Goal: Task Accomplishment & Management: Use online tool/utility

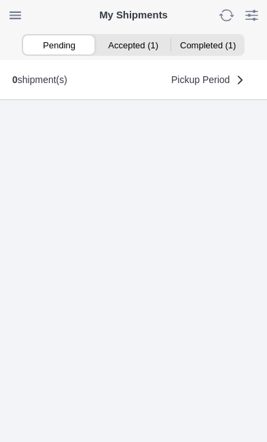
click at [136, 36] on ion-segment-button "Accepted (1)" at bounding box center [134, 44] width 74 height 19
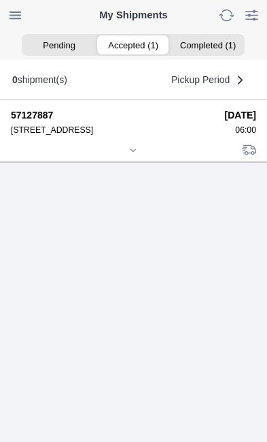
click at [137, 154] on icon at bounding box center [133, 150] width 8 height 8
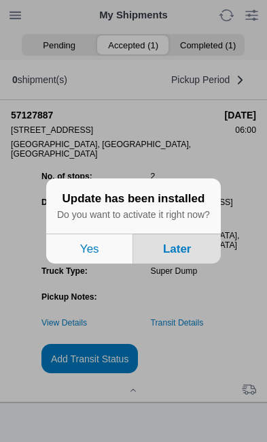
click at [186, 263] on button "Later" at bounding box center [177, 248] width 87 height 30
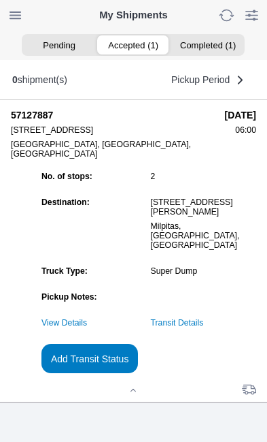
click at [130, 54] on ion-segment-button "Accepted (1)" at bounding box center [134, 44] width 74 height 19
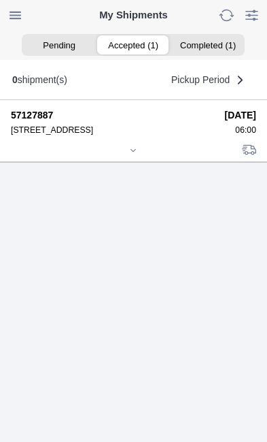
click at [138, 156] on div at bounding box center [134, 151] width 246 height 10
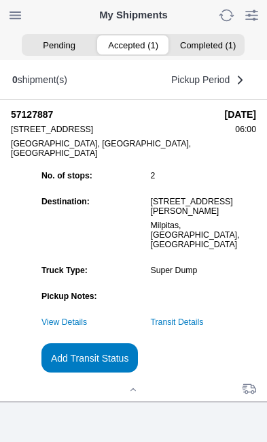
scroll to position [148, 0]
click at [0, 0] on slot "Add Transit Status" at bounding box center [0, 0] width 0 height 0
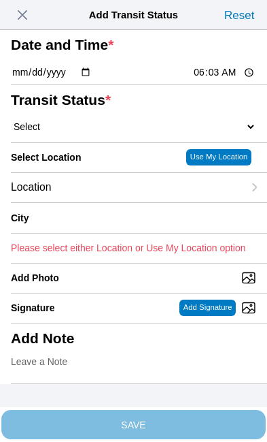
click at [227, 80] on input "06:03" at bounding box center [225, 72] width 64 height 14
type input "06:00"
click at [101, 133] on select "Select Arrive at Drop Off Arrive at Pickup Break Start Break Stop Depart Drop O…" at bounding box center [134, 126] width 246 height 12
select select "ARVPULOC"
click at [112, 202] on div "Location" at bounding box center [127, 187] width 233 height 29
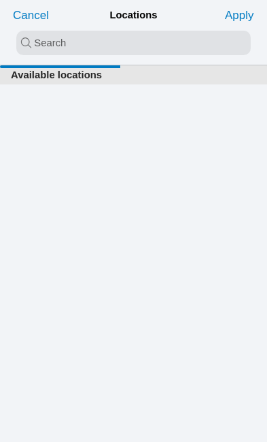
click at [76, 38] on input "search text" at bounding box center [133, 43] width 235 height 24
click at [90, 37] on input "frr" at bounding box center [133, 43] width 235 height 24
type input "fre"
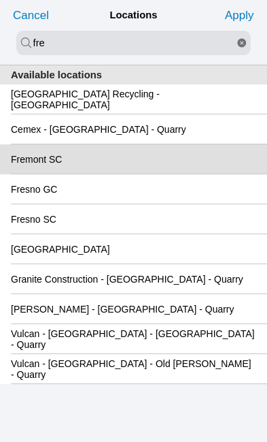
click at [123, 173] on div "Fremont SC" at bounding box center [134, 158] width 246 height 29
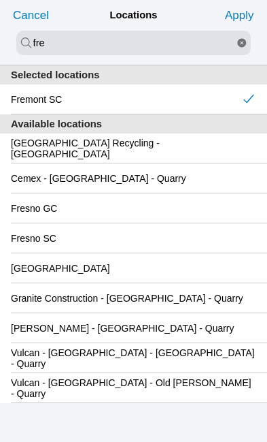
click at [0, 0] on slot "Apply" at bounding box center [0, 0] width 0 height 0
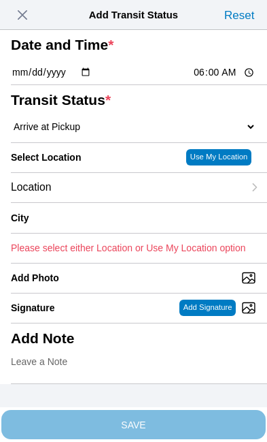
type input "Fremont"
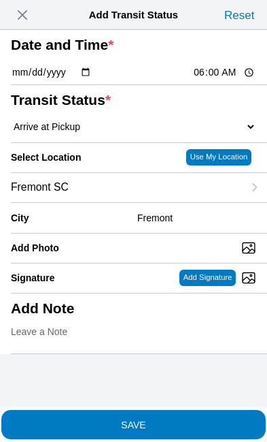
click at [190, 419] on span "SAVE" at bounding box center [134, 424] width 246 height 10
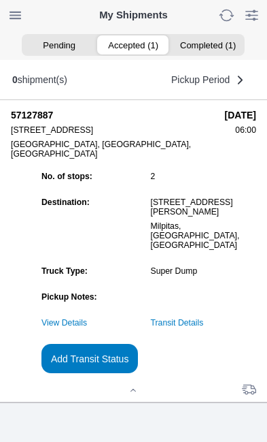
scroll to position [0, 0]
